Goal: Information Seeking & Learning: Check status

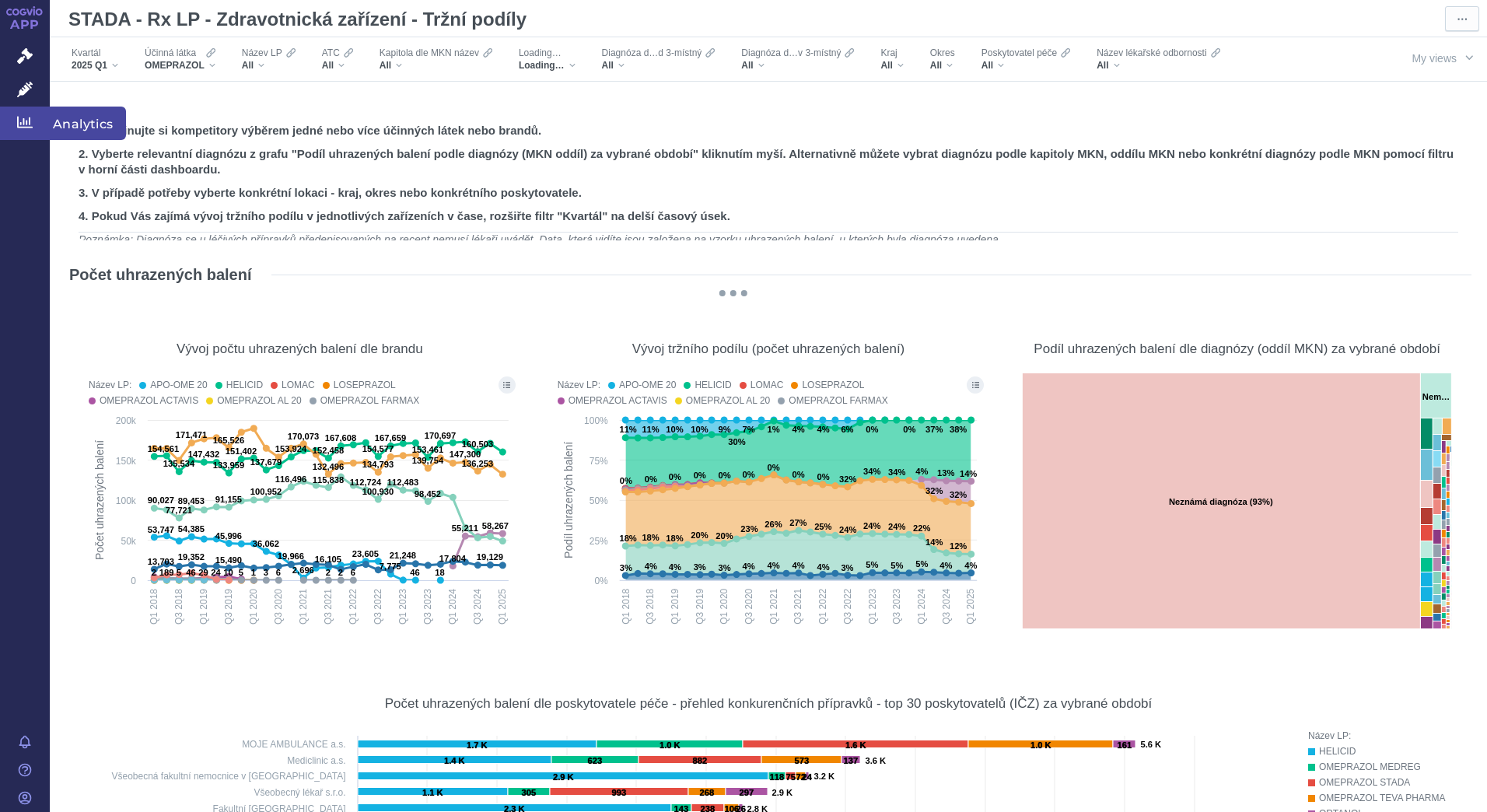
click at [66, 123] on span "Analytics" at bounding box center [88, 122] width 76 height 33
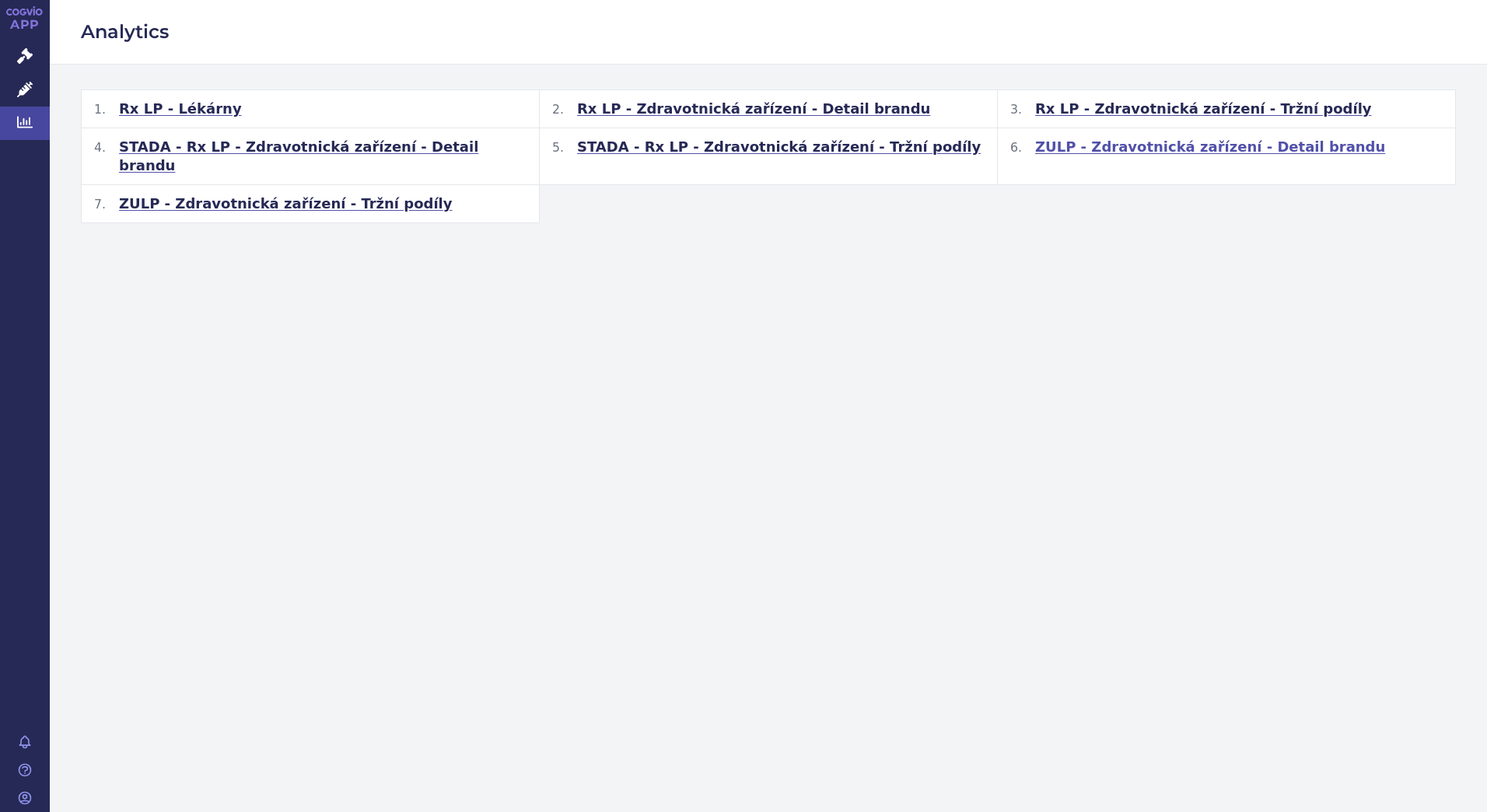
click at [1116, 149] on span "ZULP - Zdravotnická zařízení - Detail brandu" at bounding box center [1210, 147] width 350 height 19
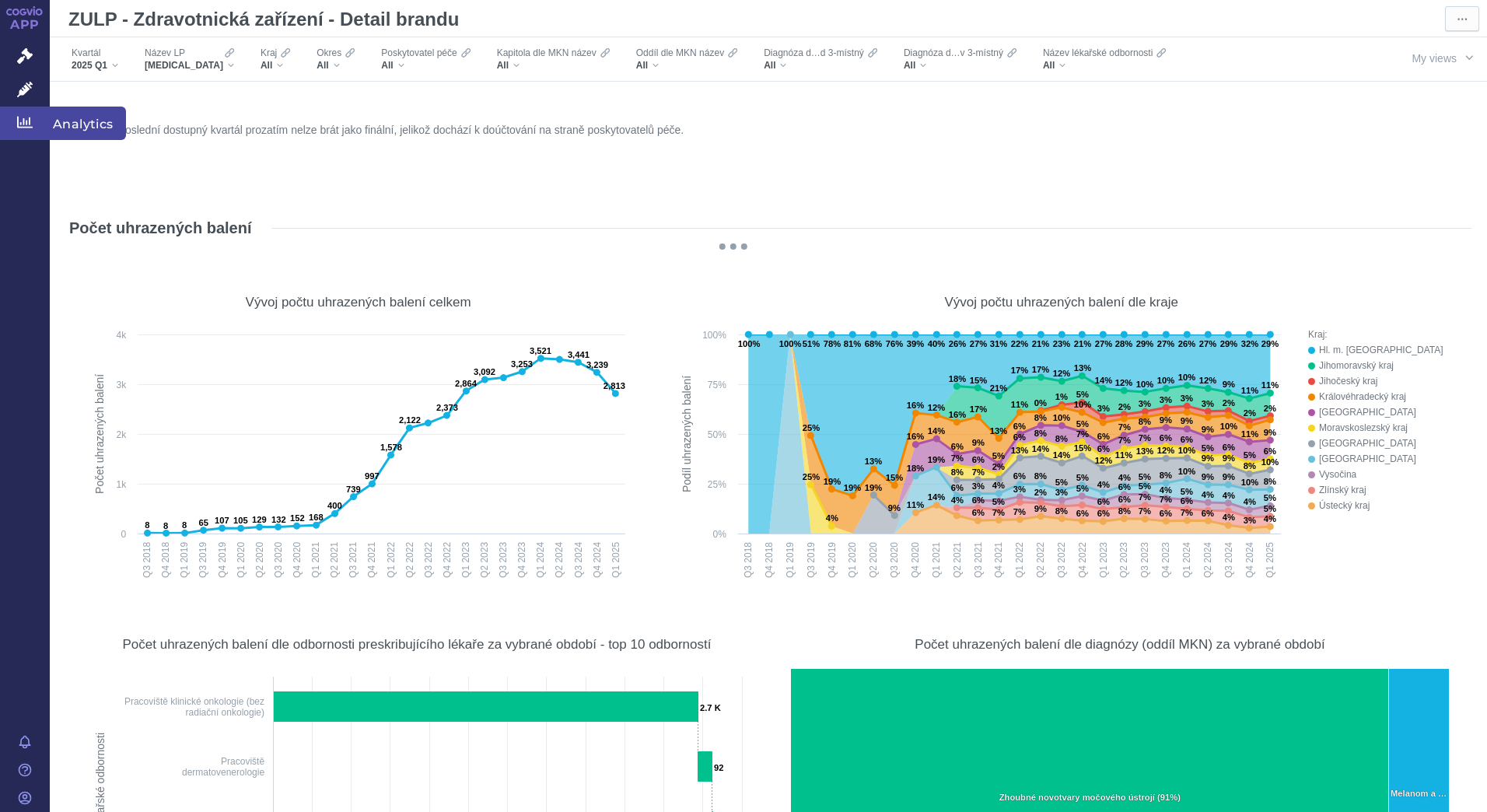
click at [82, 119] on span "Analytics" at bounding box center [88, 122] width 76 height 33
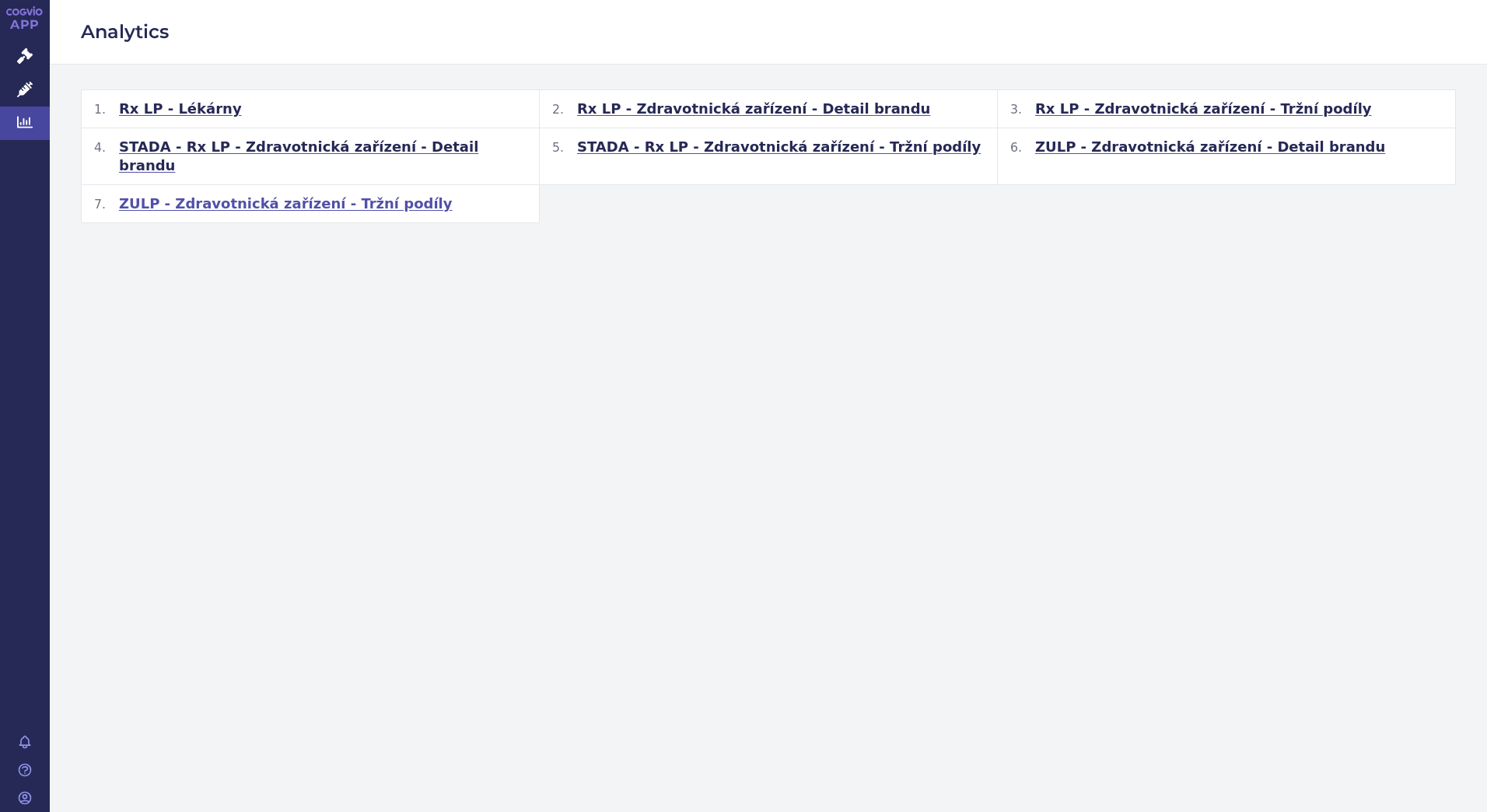
click at [283, 194] on span "ZULP - Zdravotnická zařízení - Tržní podíly" at bounding box center [286, 203] width 334 height 19
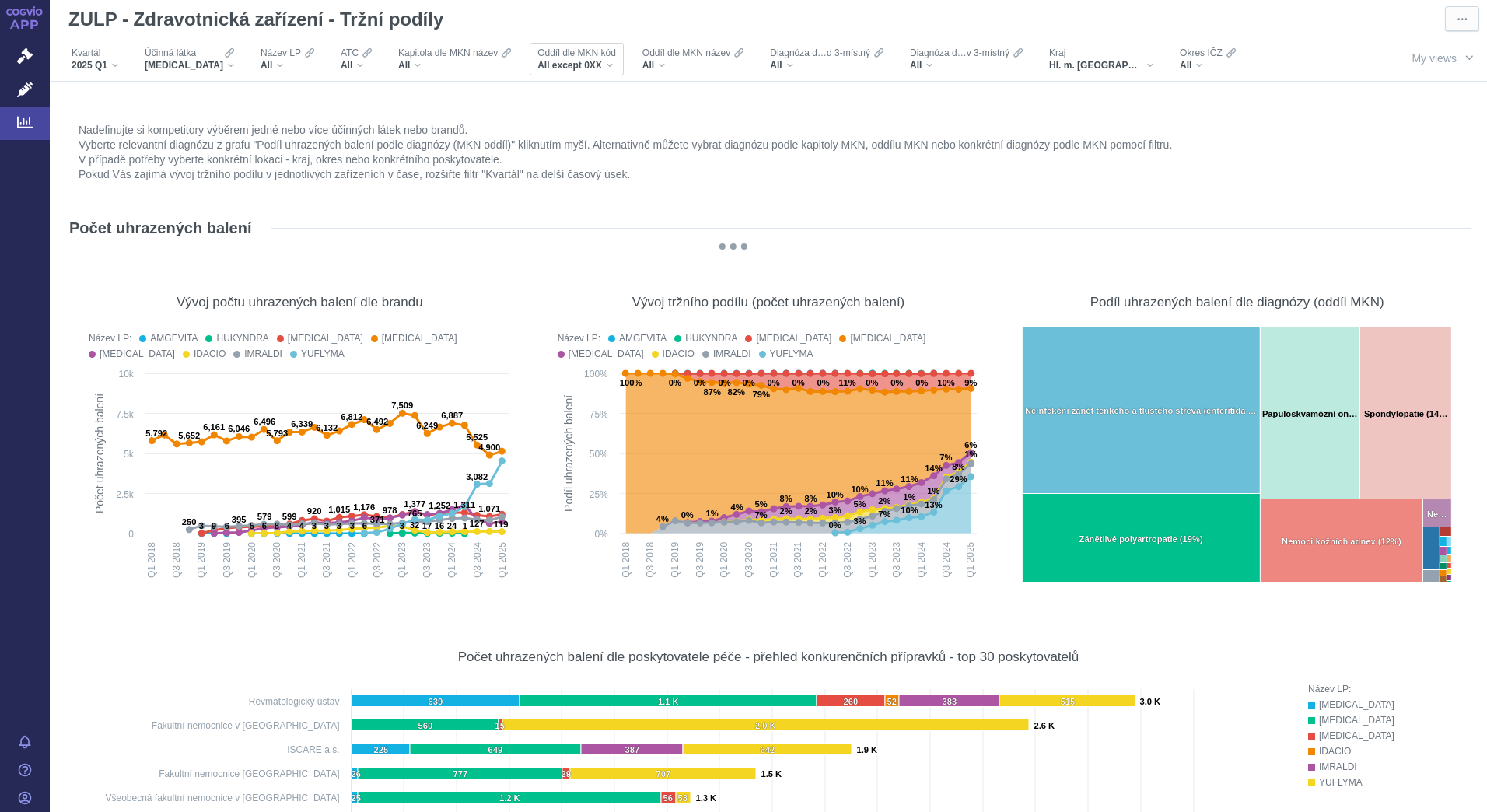
click at [592, 64] on div "All except 0XX" at bounding box center [576, 65] width 79 height 13
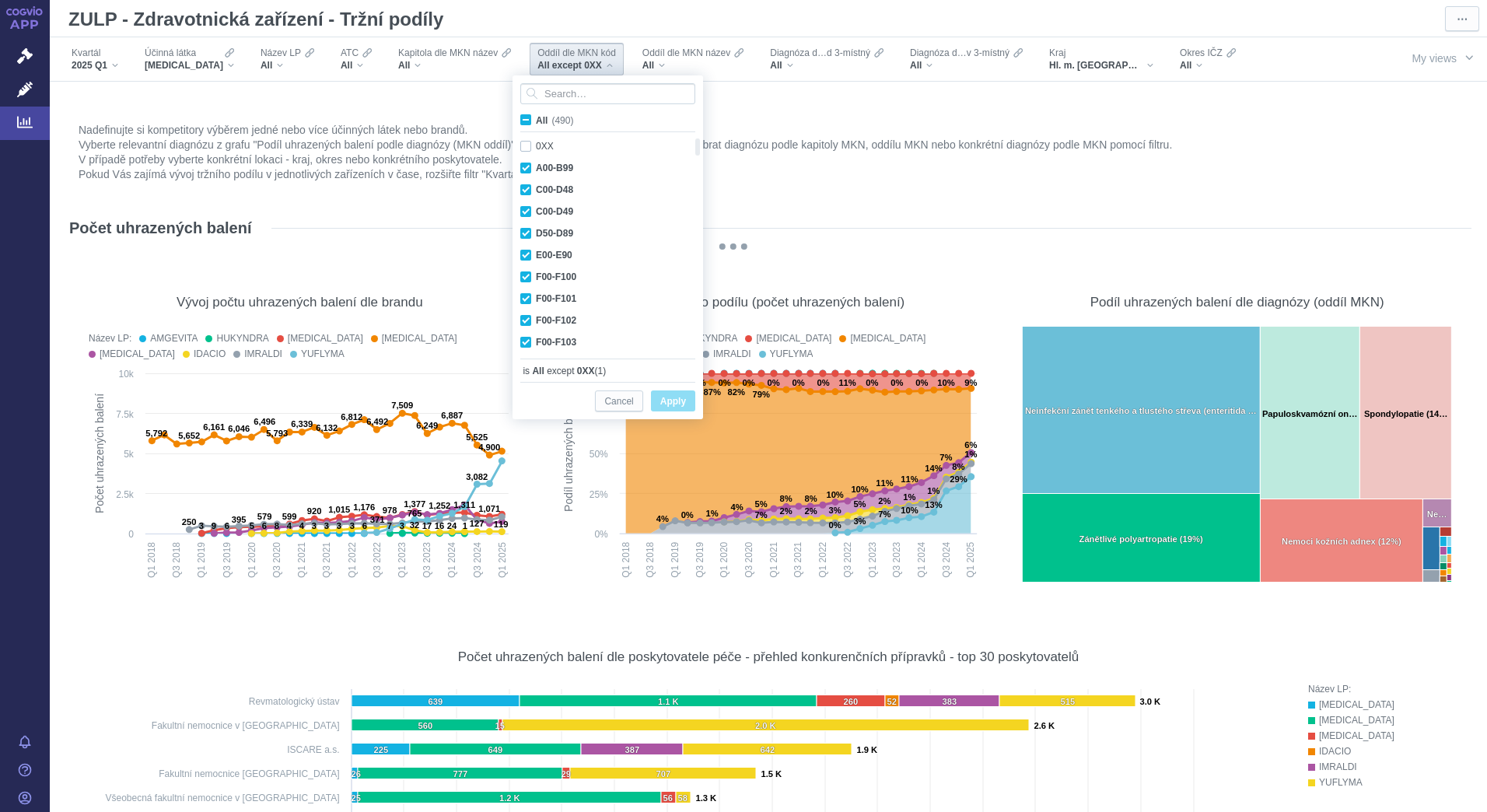
click at [536, 122] on span "All (490)" at bounding box center [554, 121] width 37 height 11
click at [536, 122] on input "All (490)" at bounding box center [541, 116] width 10 height 10
checkbox input "true"
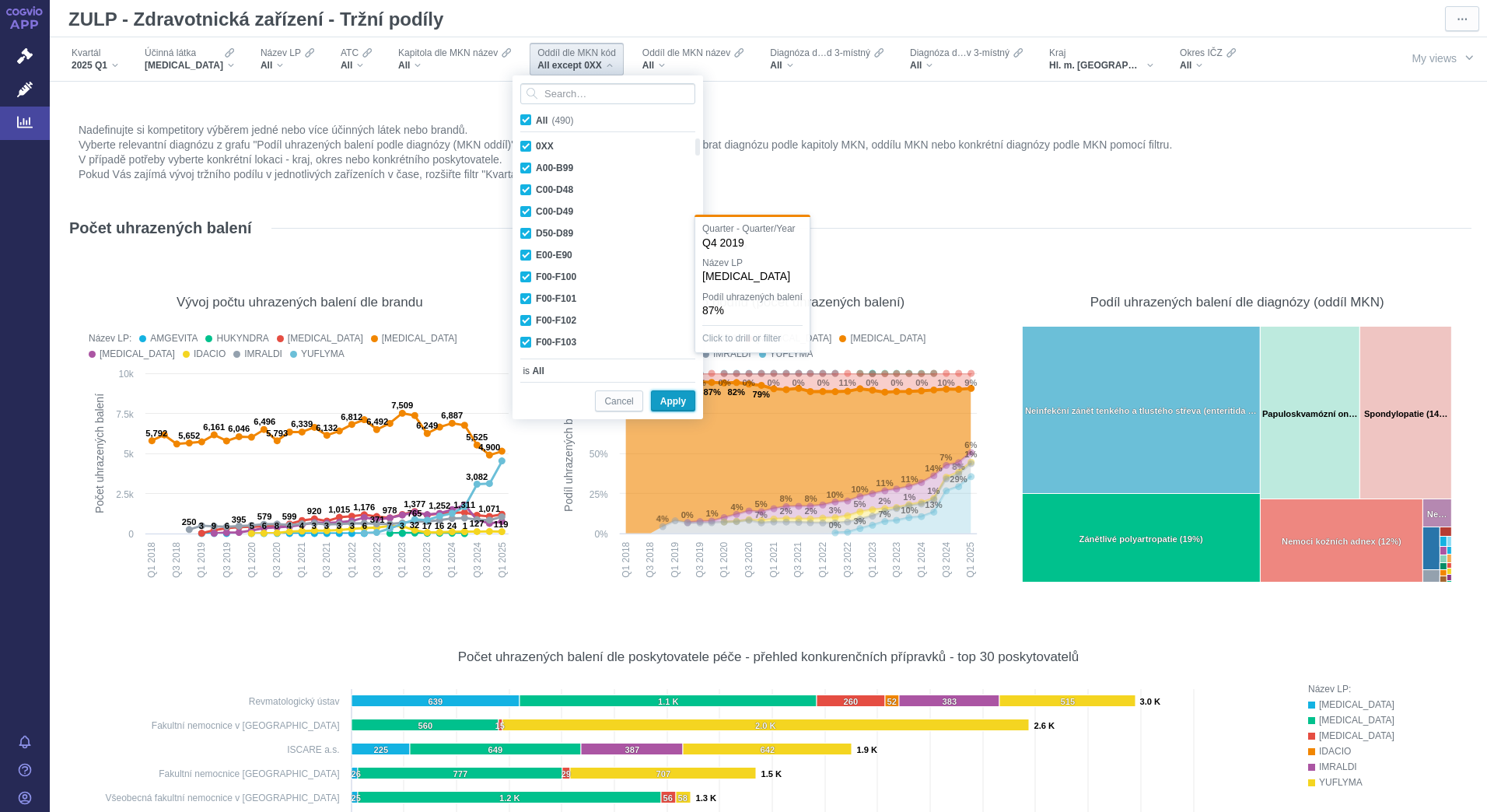
click at [686, 403] on span "Apply" at bounding box center [673, 401] width 25 height 19
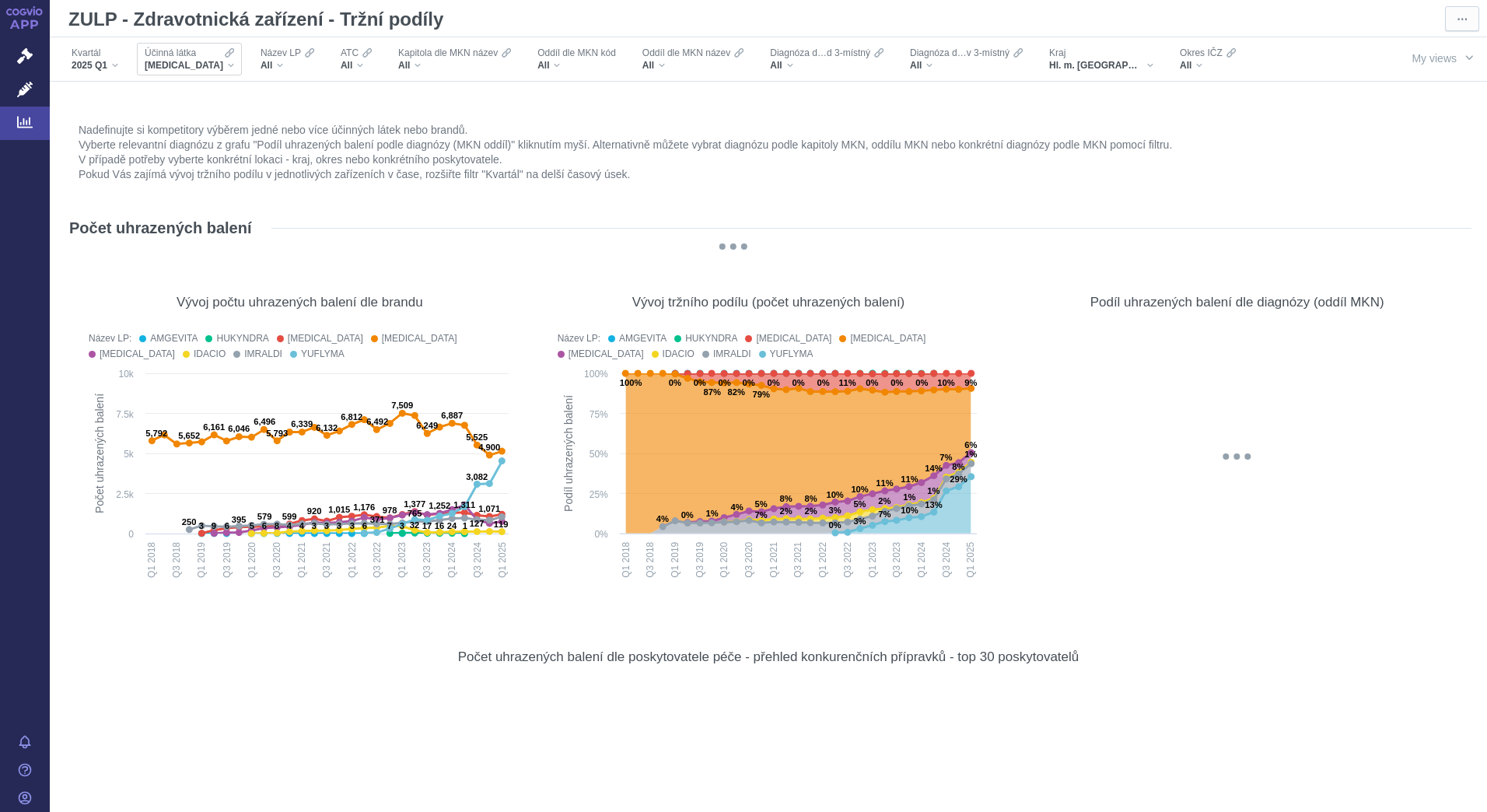
click at [214, 64] on div "ADALIMUMAB" at bounding box center [189, 65] width 90 height 13
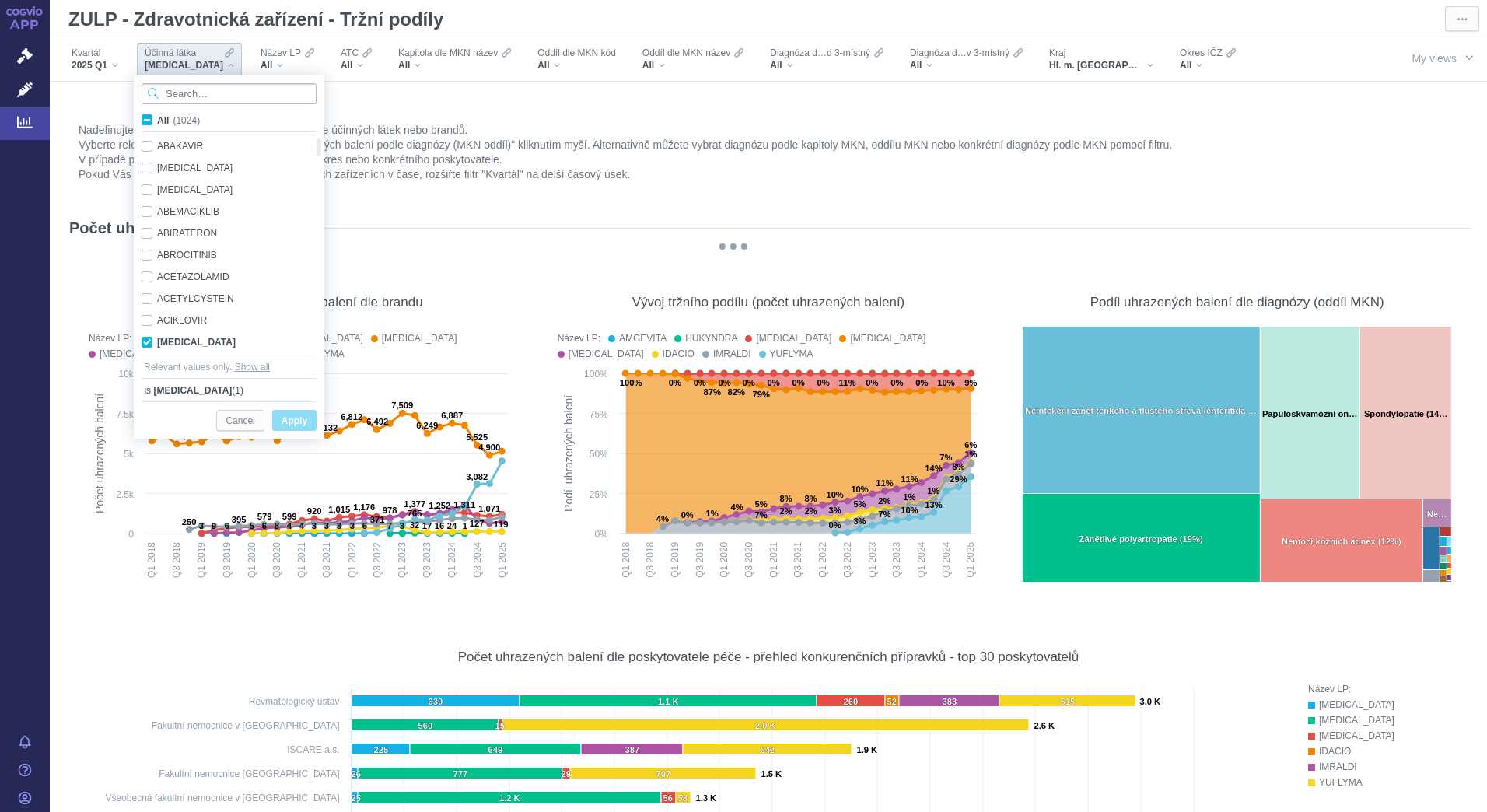
click at [221, 89] on input "Search attribute values" at bounding box center [229, 93] width 175 height 21
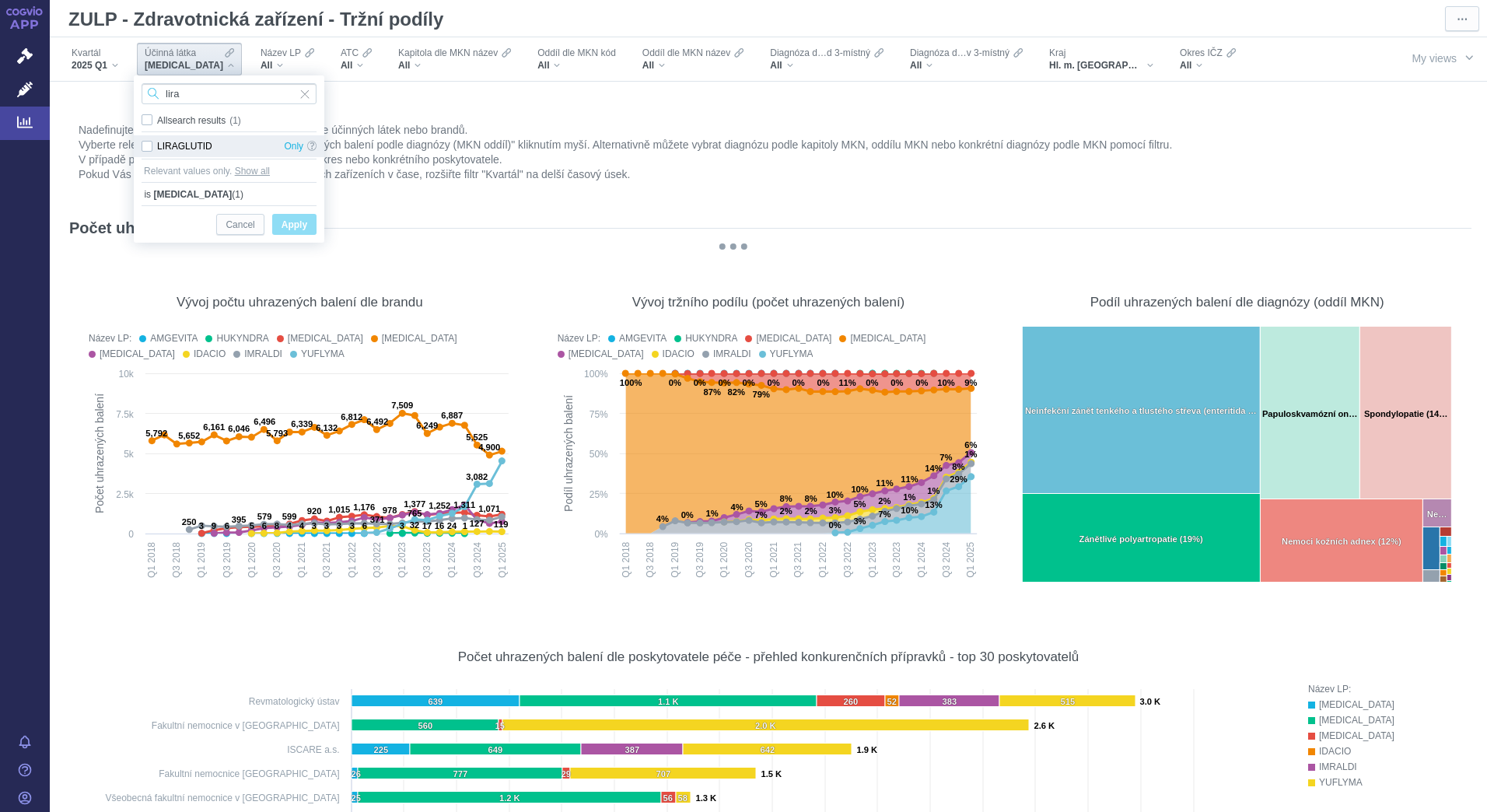
type input "lira"
click at [151, 150] on div "LIRAGLUTID Only" at bounding box center [229, 146] width 191 height 22
checkbox input "true"
click at [296, 149] on span "Only" at bounding box center [293, 146] width 19 height 22
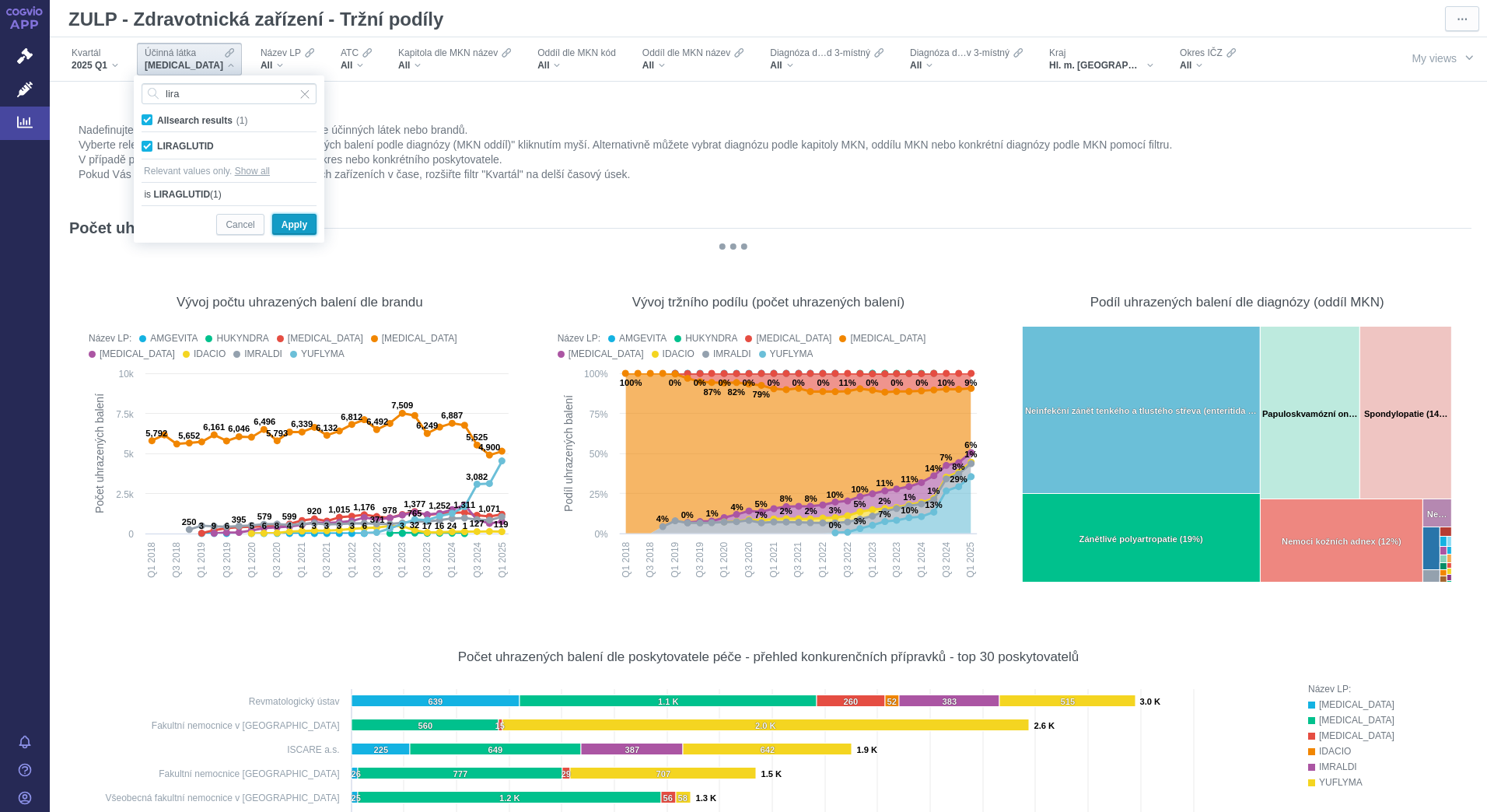
click at [309, 222] on button "Apply" at bounding box center [294, 224] width 44 height 21
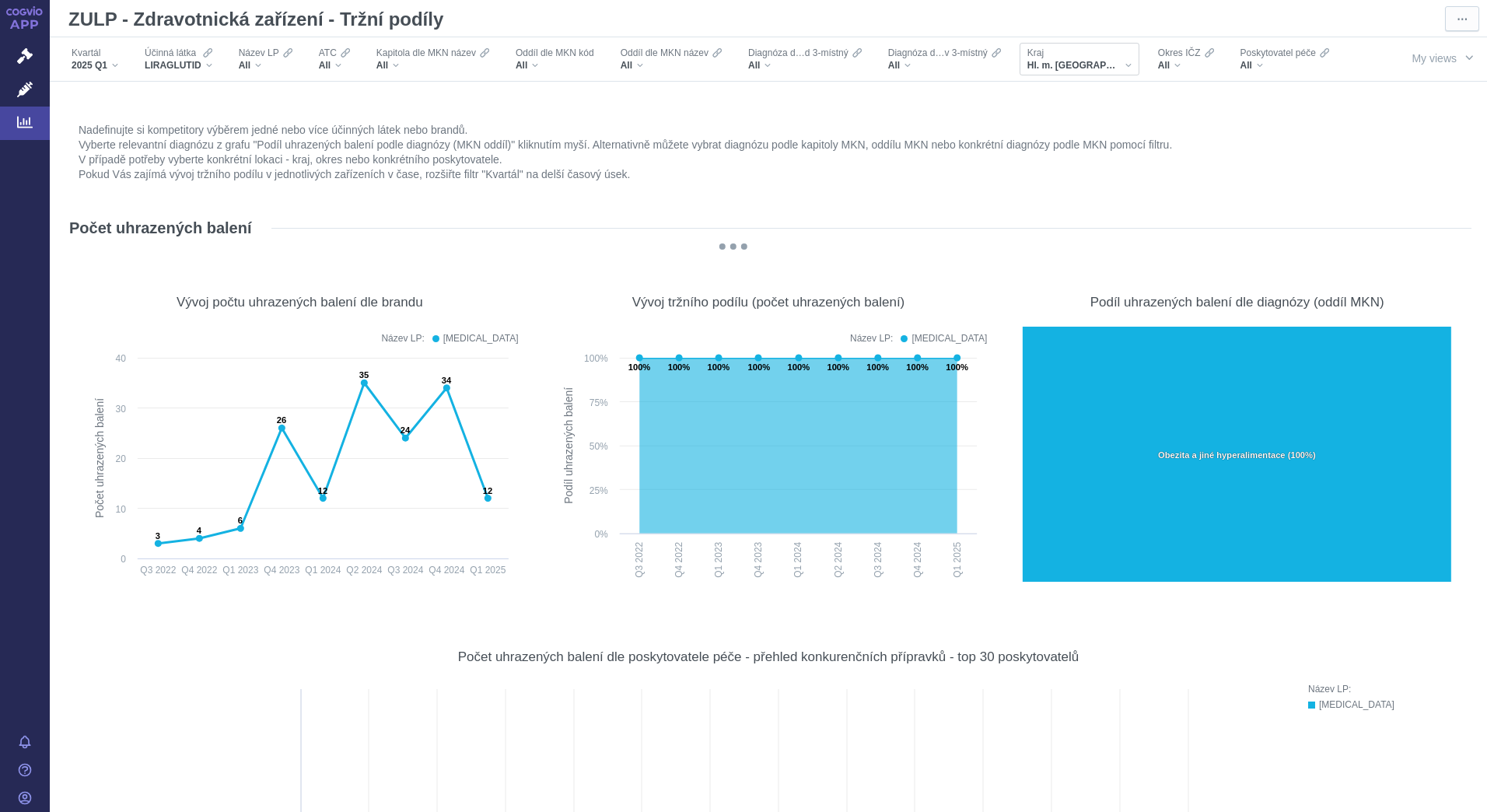
click at [1090, 60] on div "Hl. m. Praha" at bounding box center [1080, 65] width 104 height 13
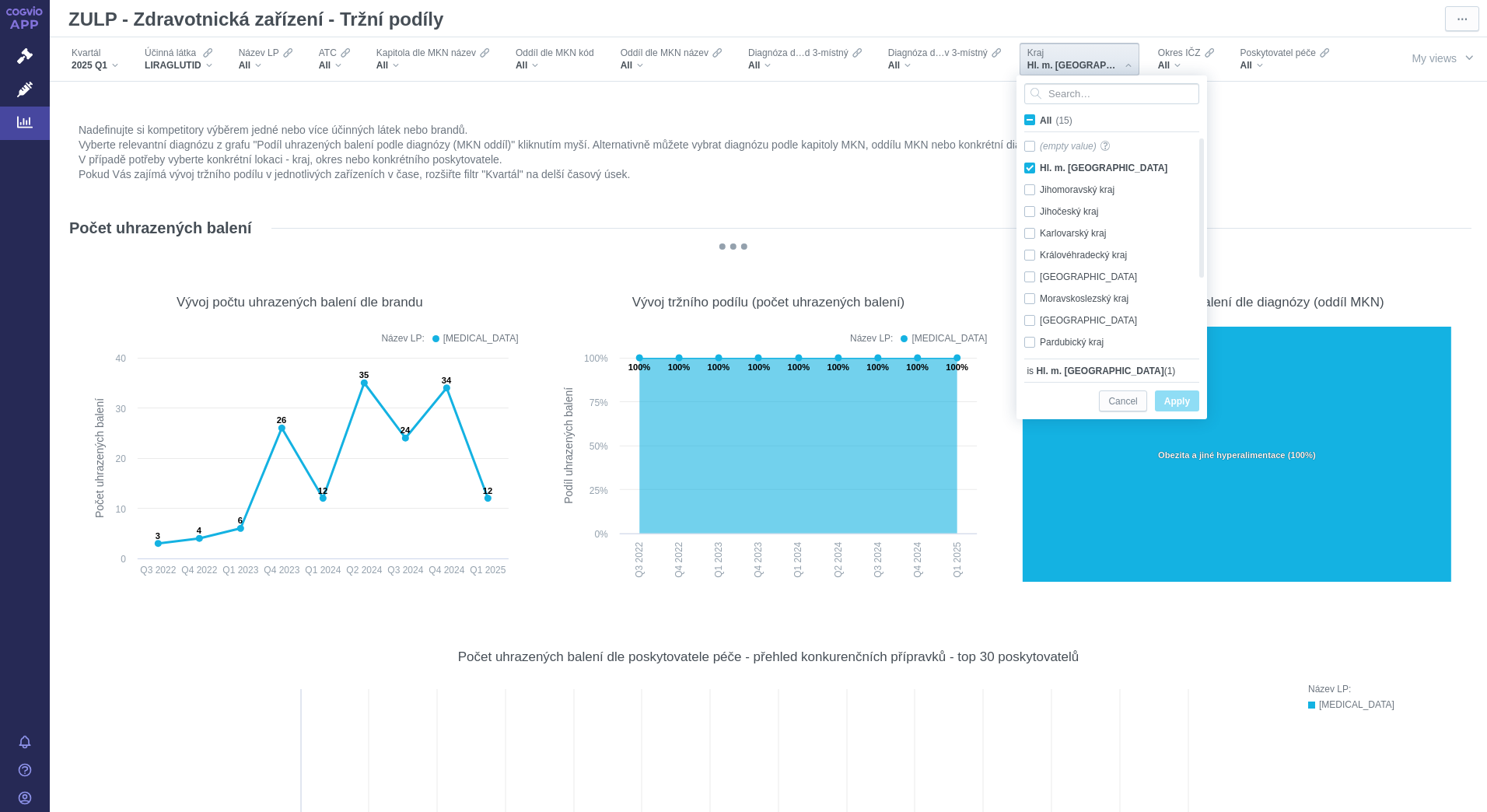
click at [1040, 116] on span "All (15)" at bounding box center [1056, 121] width 33 height 11
click at [1040, 116] on input "All (15)" at bounding box center [1044, 116] width 10 height 10
checkbox input "true"
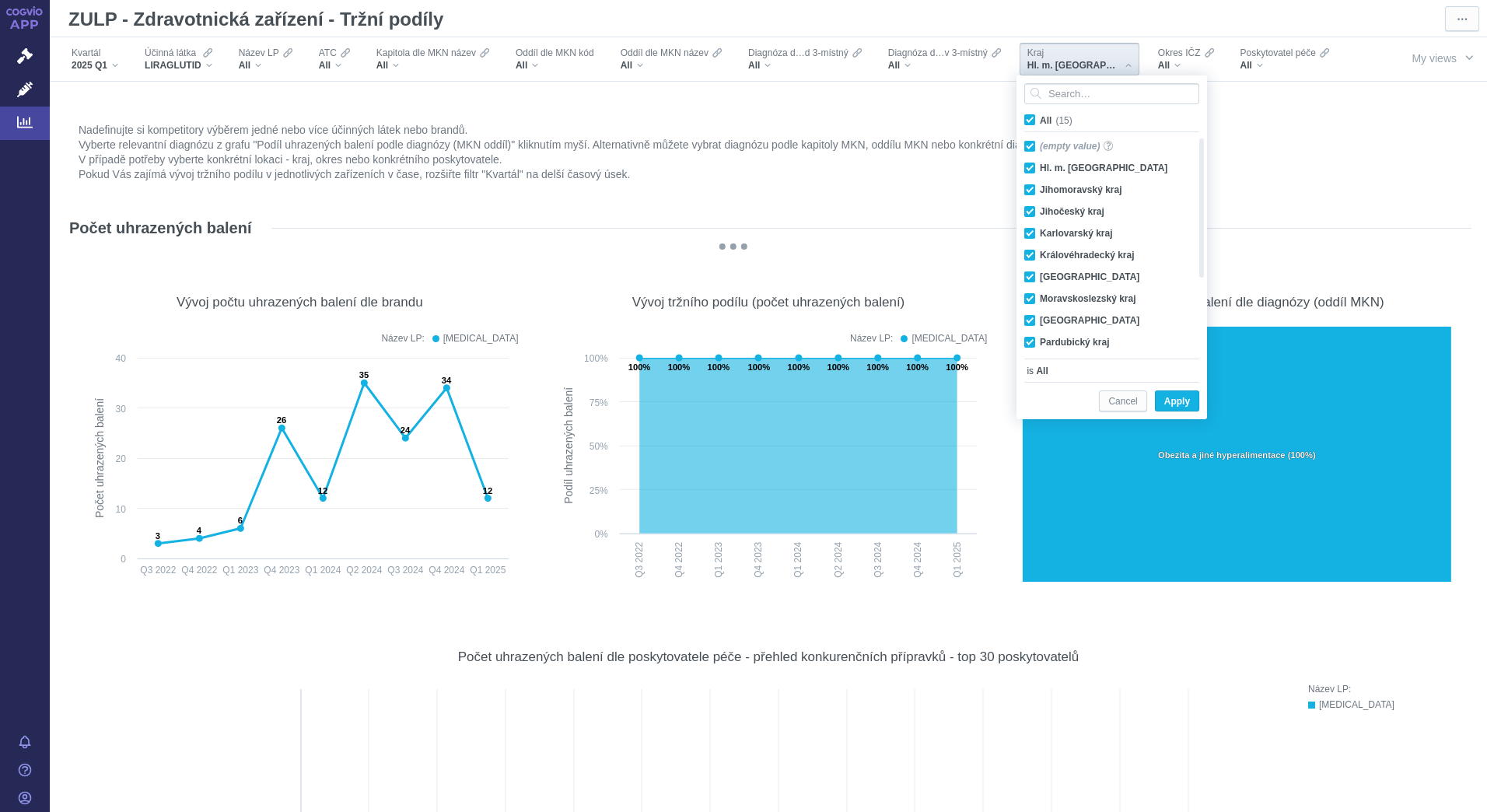
checkbox input "true"
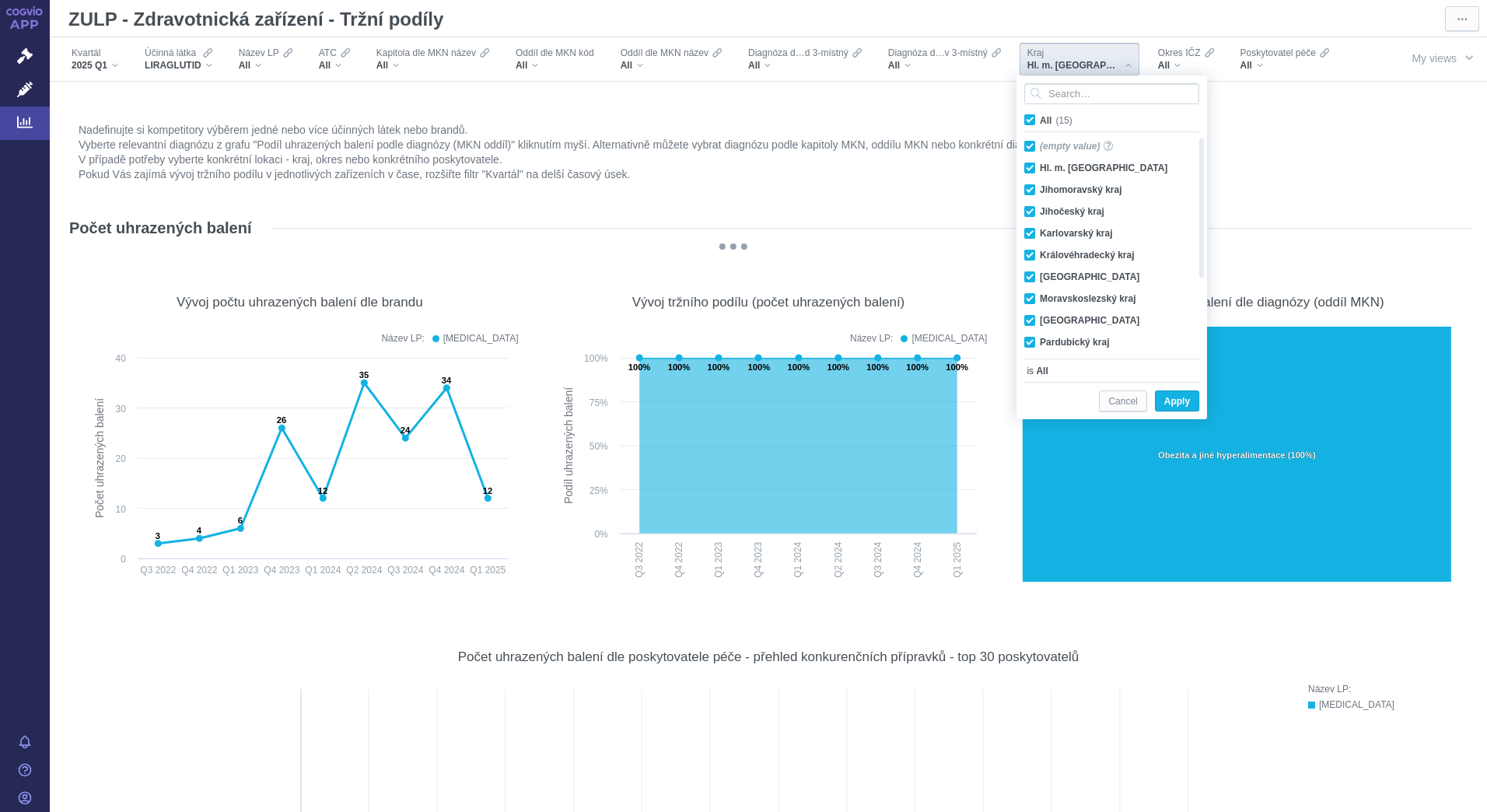
checkbox input "true"
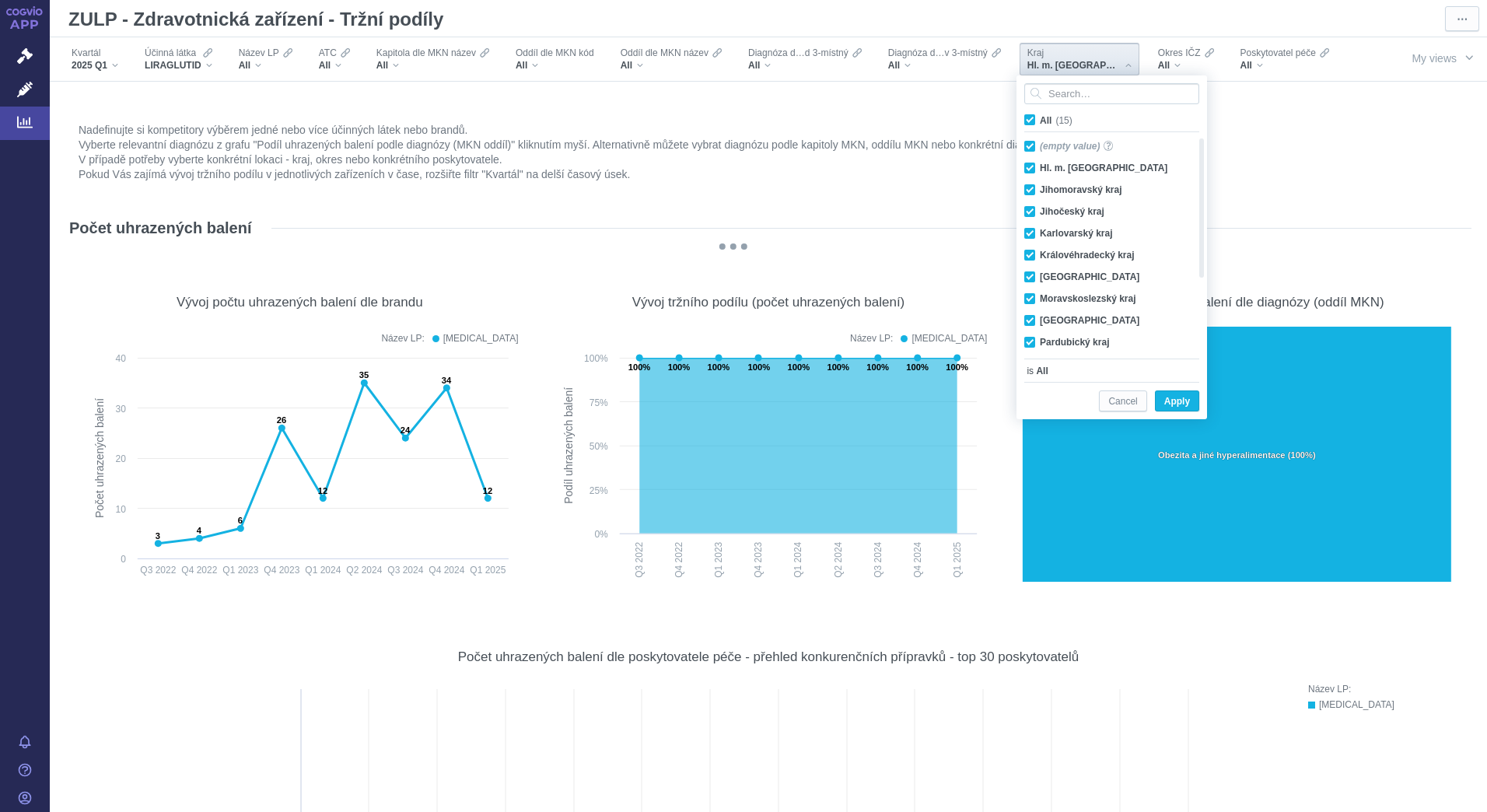
checkbox input "true"
click at [1167, 400] on span "Apply" at bounding box center [1177, 401] width 25 height 19
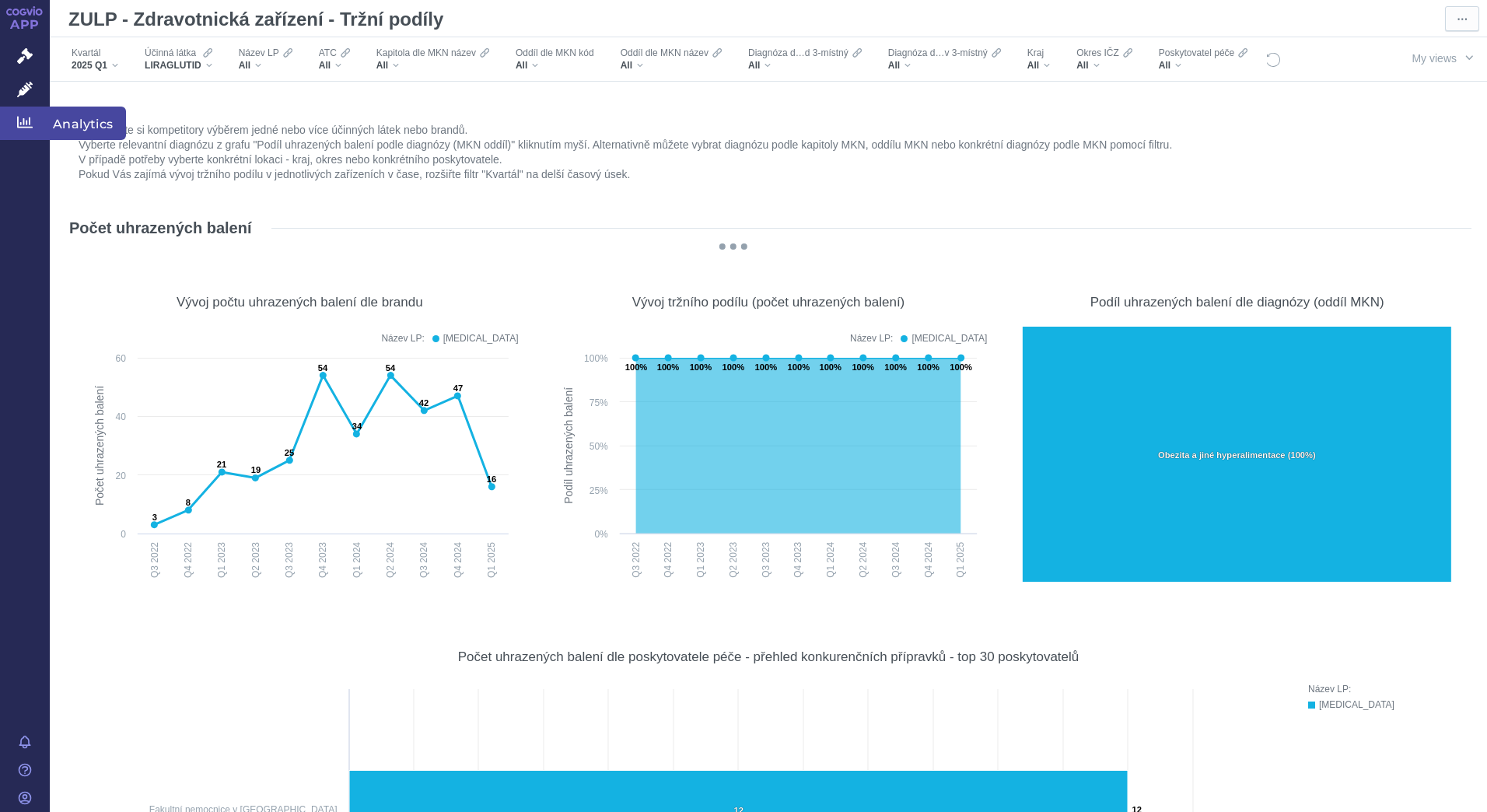
click at [87, 118] on span "Analytics" at bounding box center [88, 122] width 76 height 33
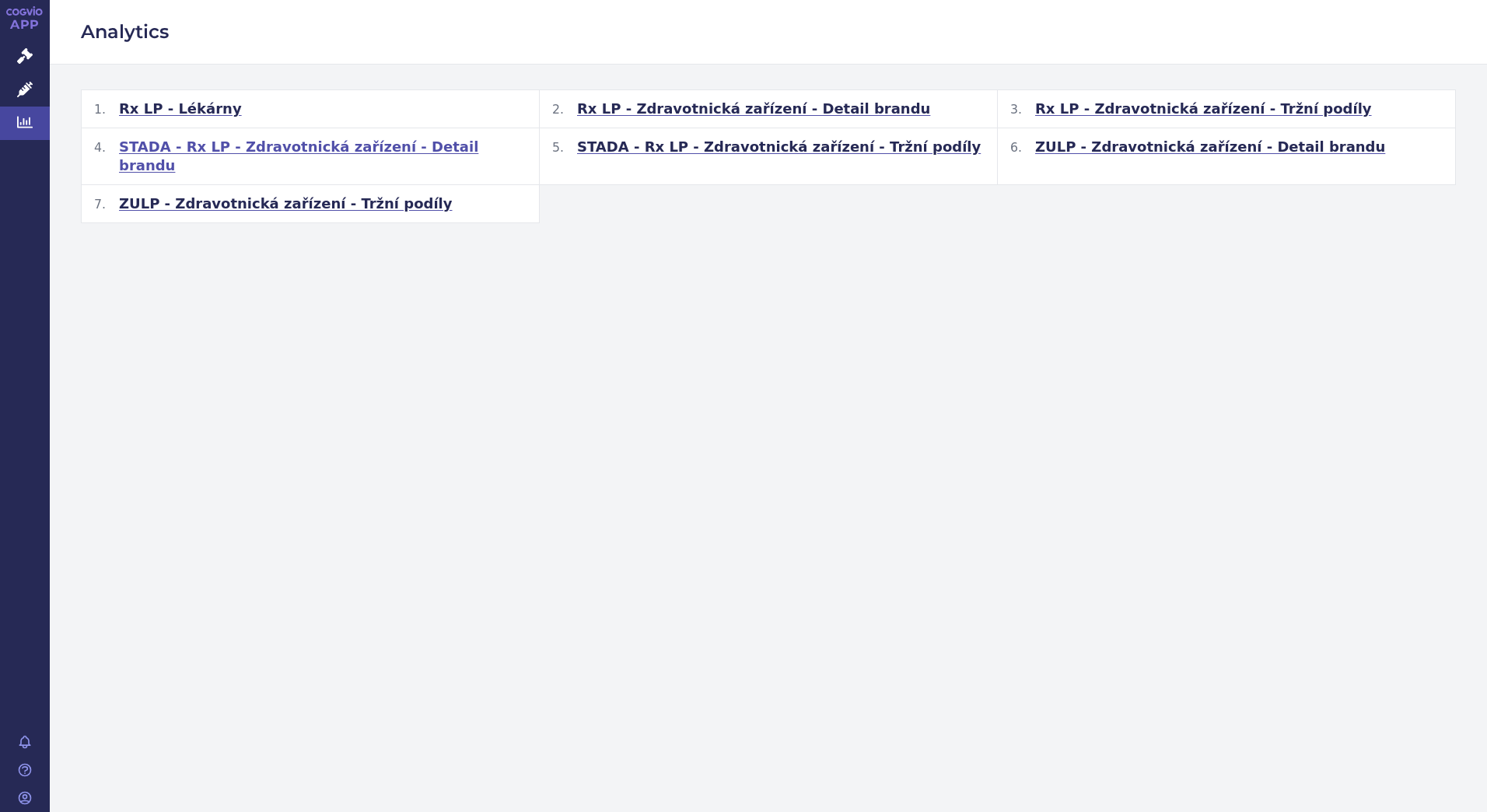
click at [327, 150] on span "STADA - Rx LP - Zdravotnická zařízení - Detail brandu" at bounding box center [322, 156] width 407 height 37
click at [650, 150] on span "STADA - Rx LP - Zdravotnická zařízení - Tržní podíly" at bounding box center [778, 147] width 404 height 19
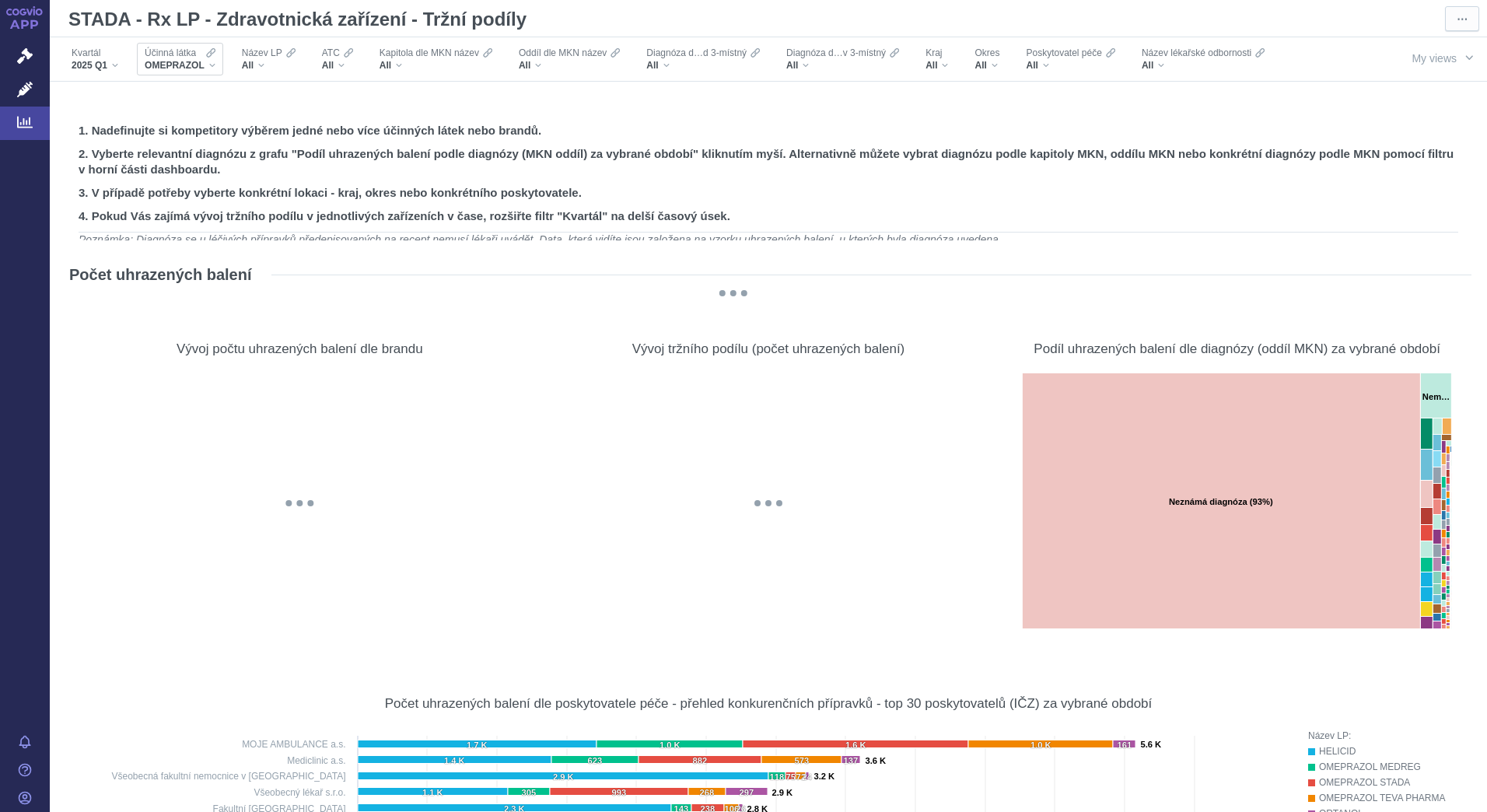
click at [210, 66] on div "OMEPRAZOL" at bounding box center [180, 65] width 71 height 13
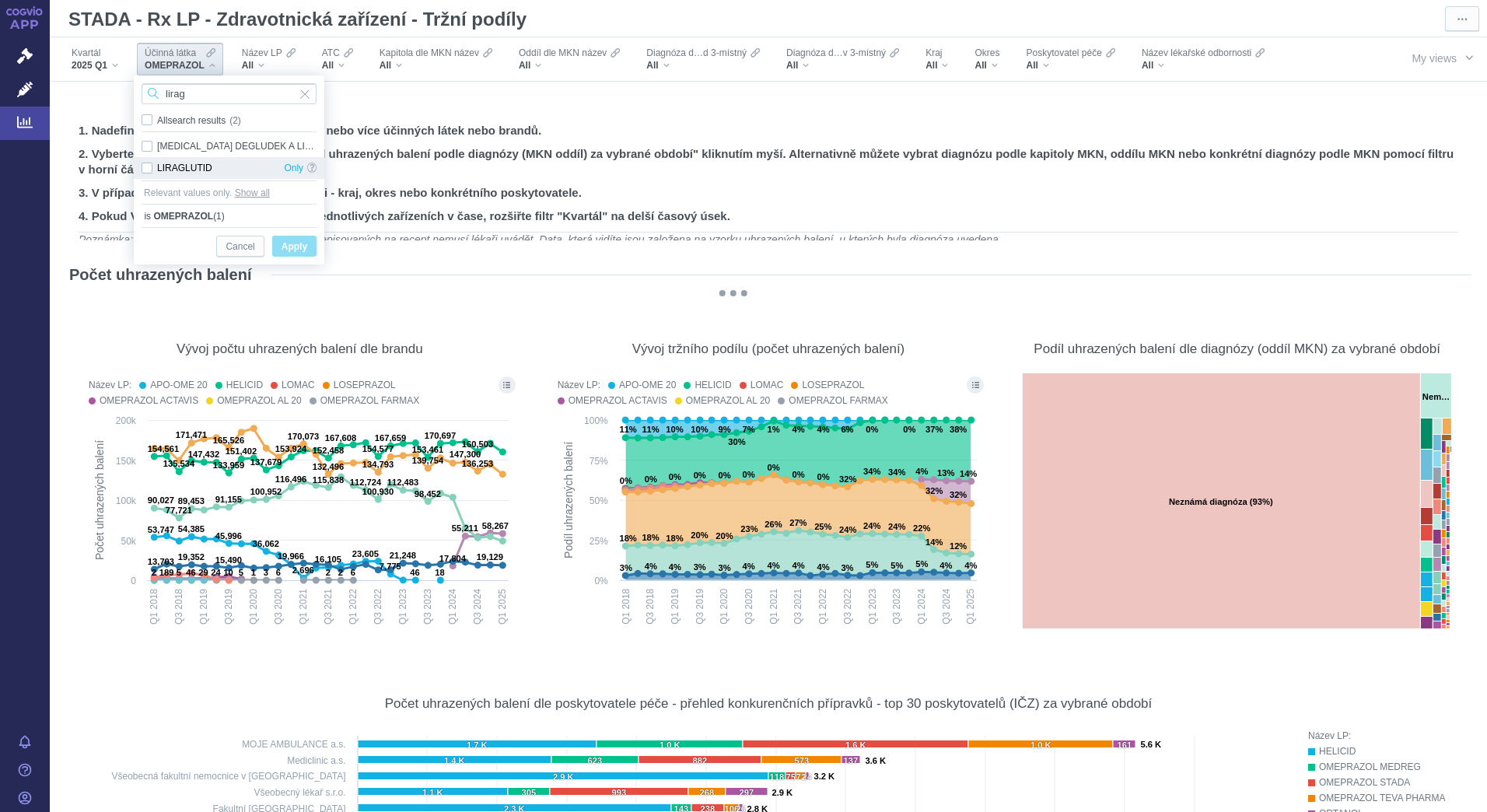
type input "lirag"
click at [152, 166] on div "LIRAGLUTID Only" at bounding box center [229, 168] width 191 height 22
checkbox input "true"
click at [289, 167] on span "Only" at bounding box center [293, 168] width 19 height 22
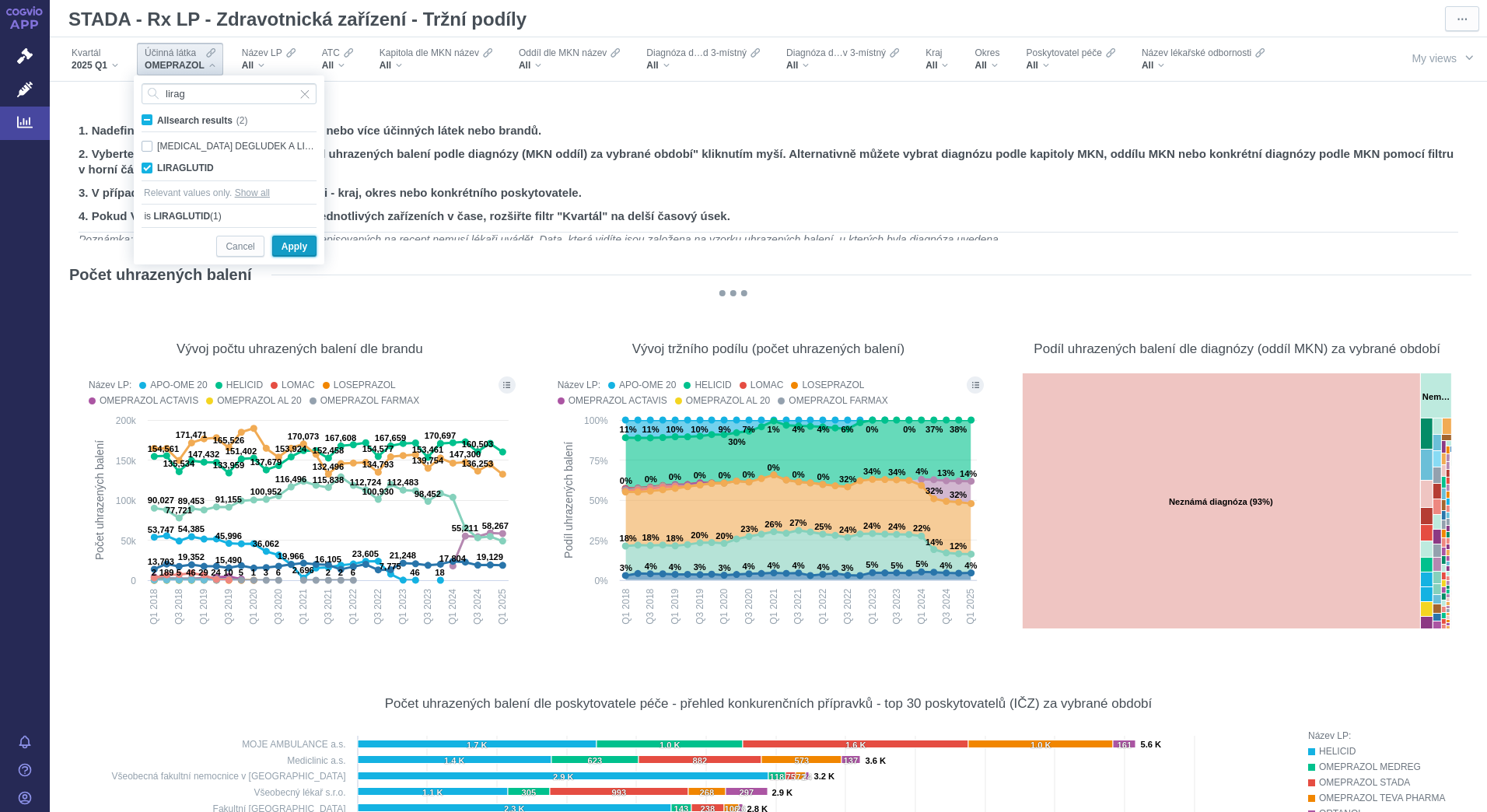
click at [311, 244] on button "Apply" at bounding box center [294, 246] width 44 height 21
